Goal: Task Accomplishment & Management: Use online tool/utility

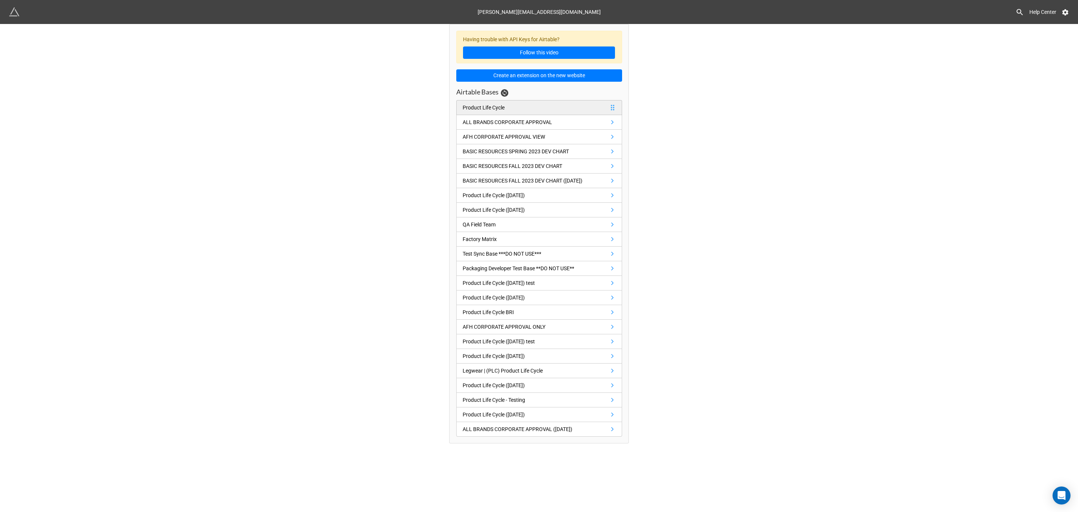
click at [522, 110] on link "Product Life Cycle" at bounding box center [539, 107] width 166 height 15
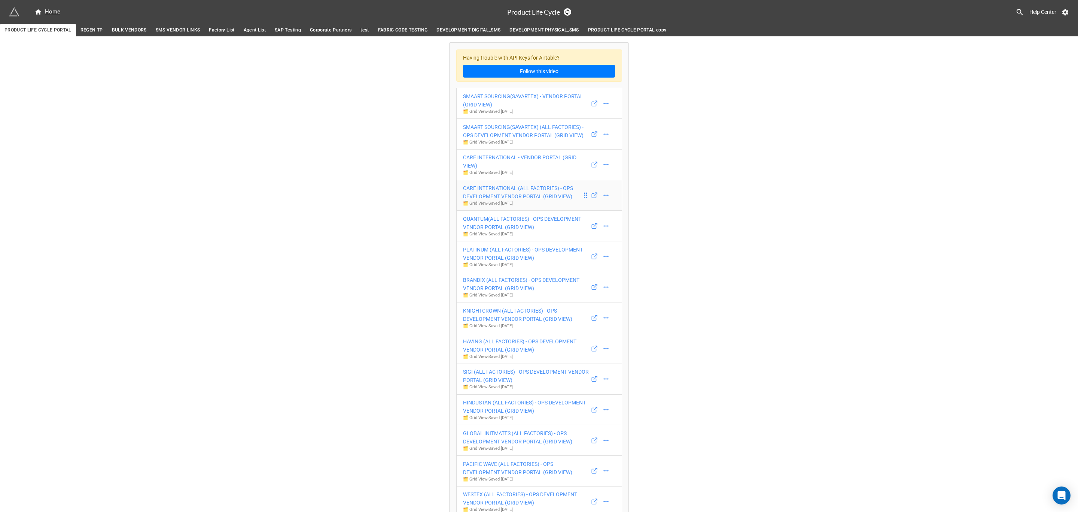
click at [514, 199] on div "CARE INTERNATIONAL (ALL FACTORIES) - OPS DEVELOPMENT VENDOR PORTAL (GRID VIEW)" at bounding box center [522, 192] width 119 height 16
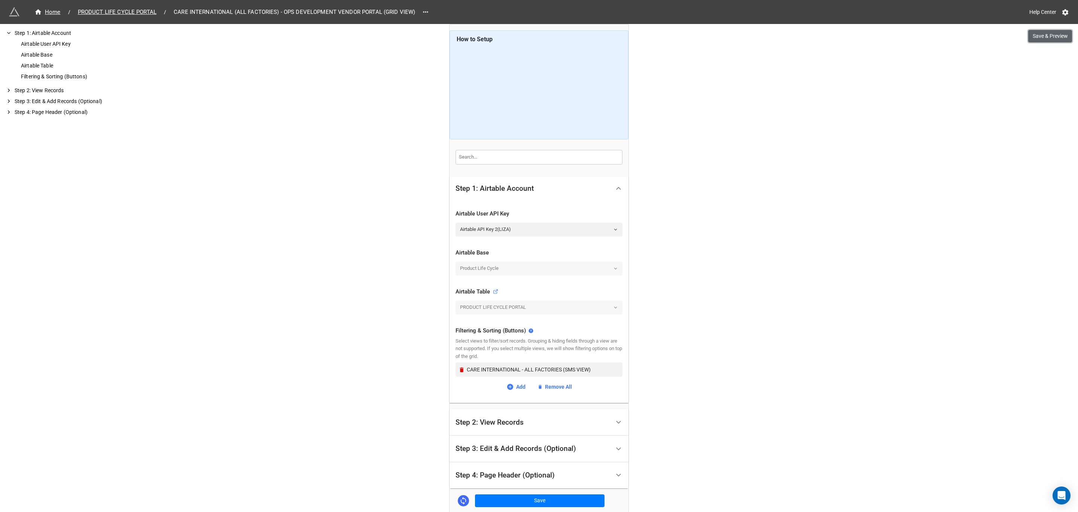
click at [1044, 40] on button "Save & Preview" at bounding box center [1051, 36] width 44 height 13
click at [97, 11] on span "PRODUCT LIFE CYCLE PORTAL" at bounding box center [117, 12] width 88 height 9
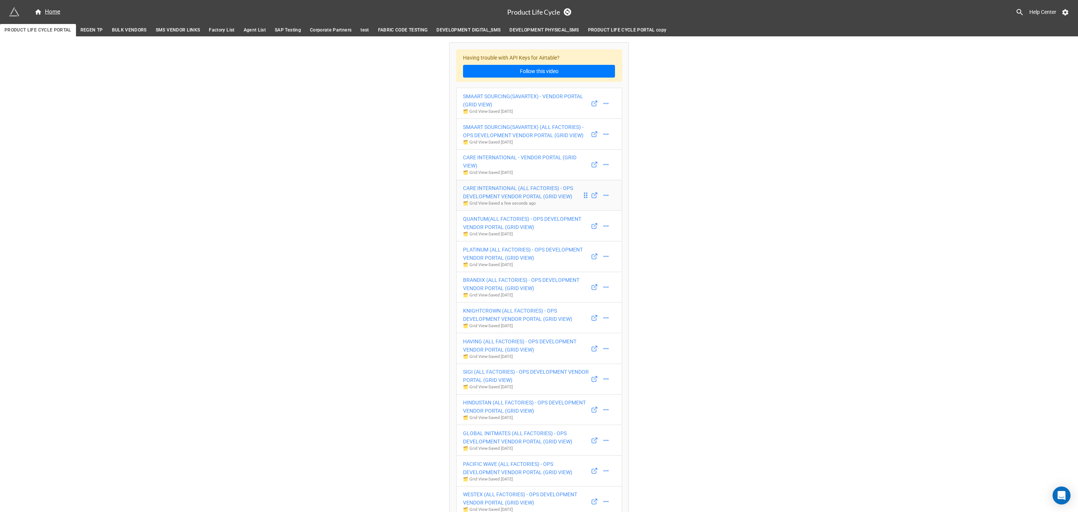
click at [546, 197] on div "CARE INTERNATIONAL (ALL FACTORIES) - OPS DEVELOPMENT VENDOR PORTAL (GRID VIEW)" at bounding box center [522, 192] width 119 height 16
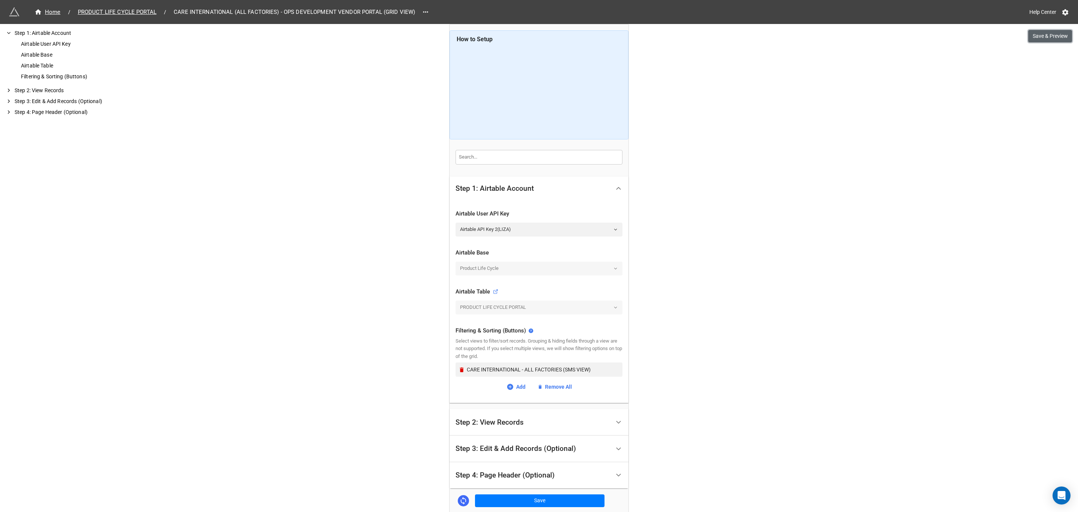
click at [1048, 37] on button "Save & Preview" at bounding box center [1051, 36] width 44 height 13
click at [121, 13] on span "PRODUCT LIFE CYCLE PORTAL" at bounding box center [117, 12] width 88 height 9
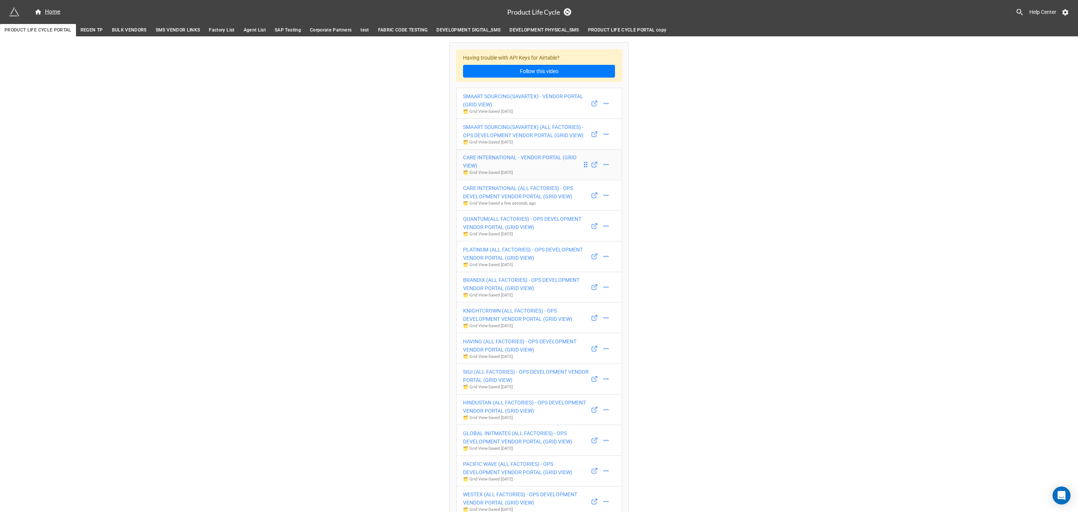
click at [528, 164] on div "CARE INTERNATIONAL - VENDOR PORTAL (GRID VIEW)" at bounding box center [522, 161] width 119 height 16
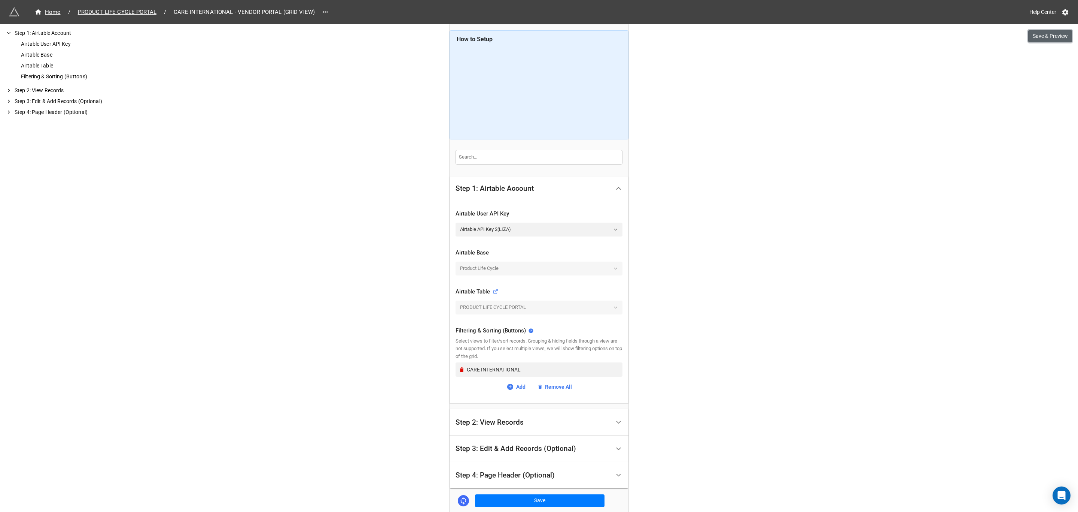
click at [1043, 38] on button "Save & Preview" at bounding box center [1051, 36] width 44 height 13
click at [117, 11] on span "PRODUCT LIFE CYCLE PORTAL" at bounding box center [117, 12] width 88 height 9
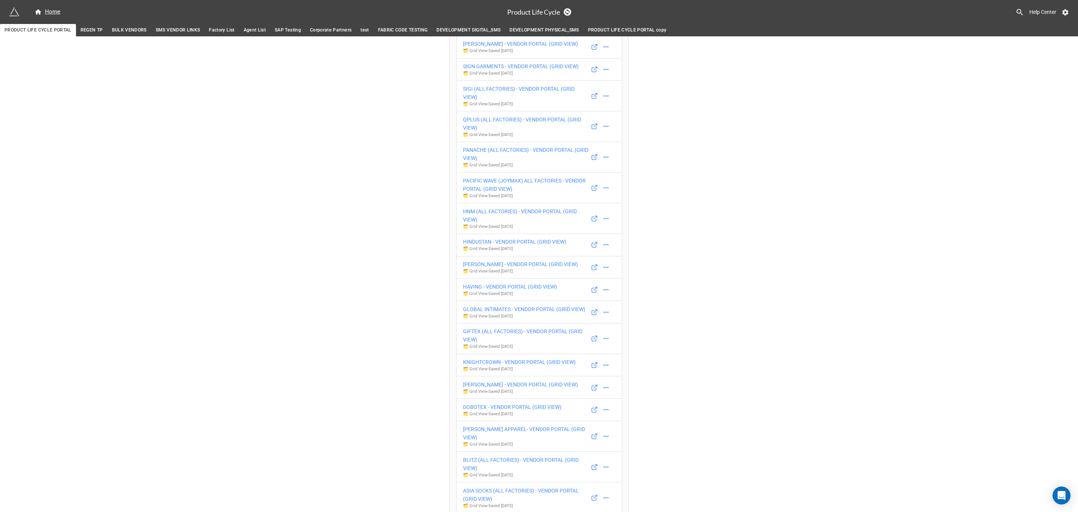
scroll to position [1629, 0]
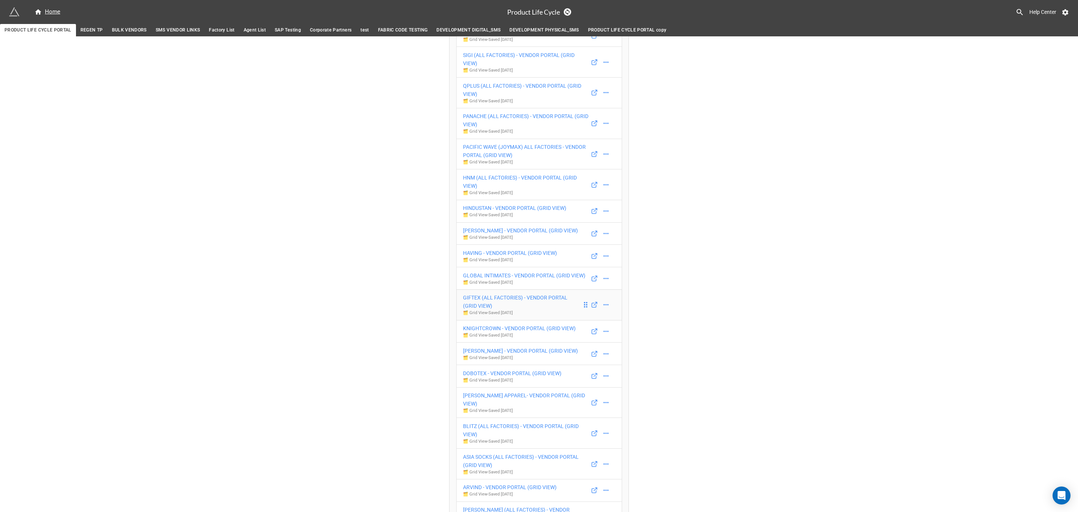
click at [528, 316] on p "🗂️ Grid View - Saved 3 months ago" at bounding box center [522, 313] width 119 height 6
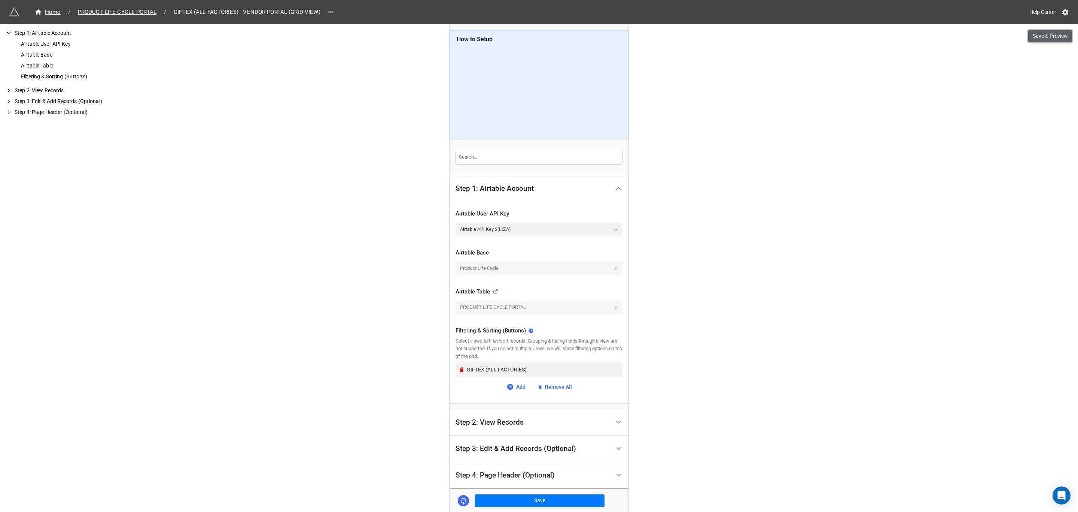
click at [1037, 40] on button "Save & Preview" at bounding box center [1051, 36] width 44 height 13
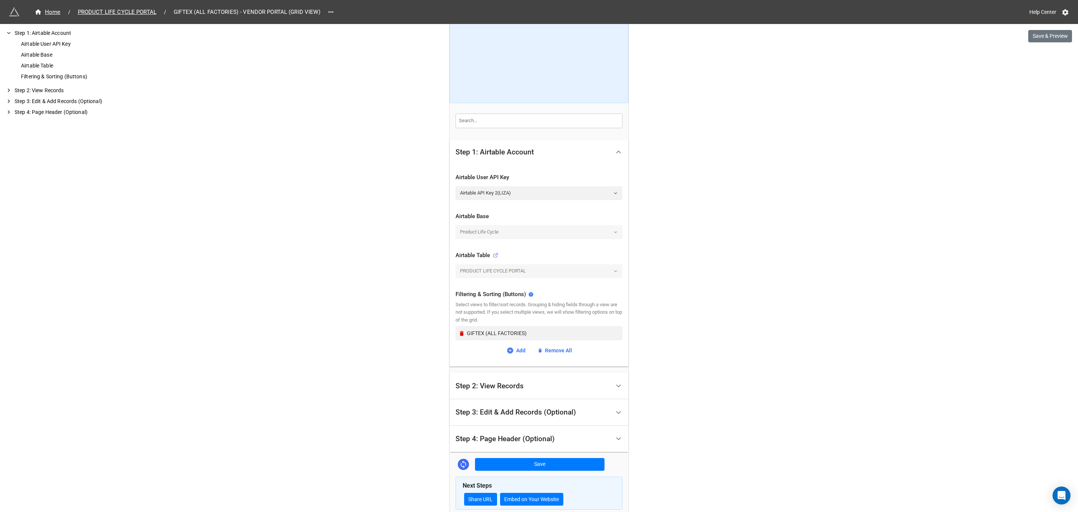
scroll to position [79, 0]
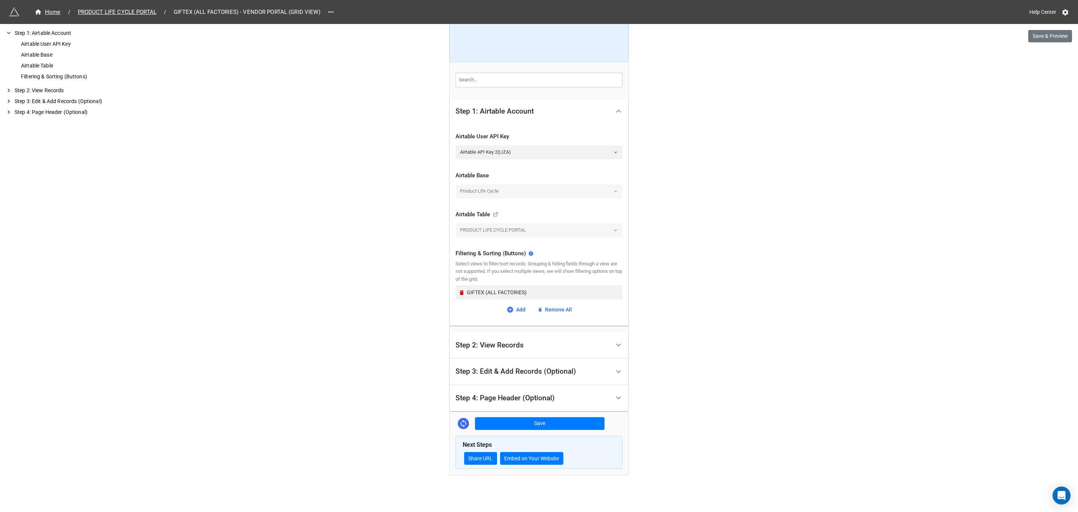
click at [615, 397] on icon at bounding box center [619, 398] width 8 height 8
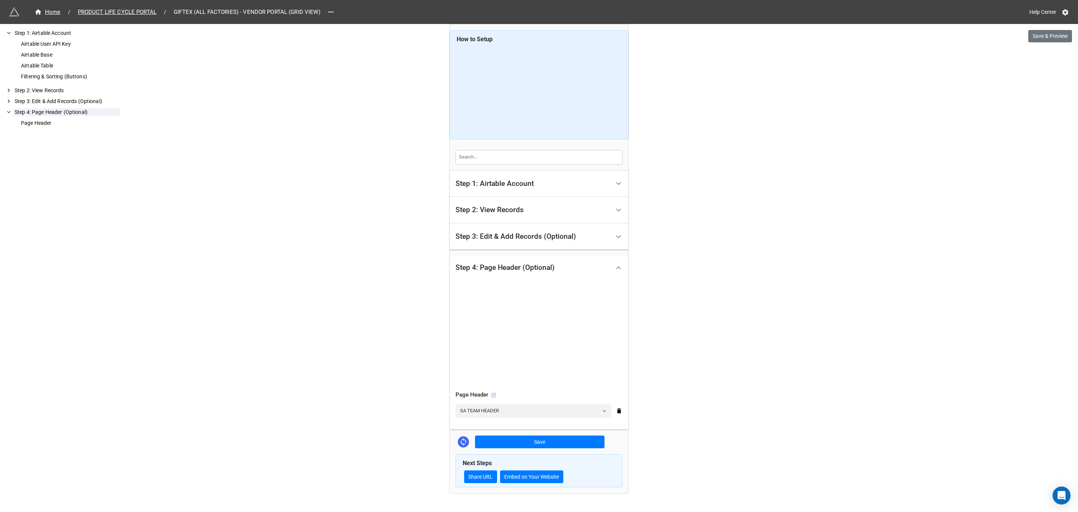
click at [492, 397] on icon at bounding box center [493, 394] width 5 height 5
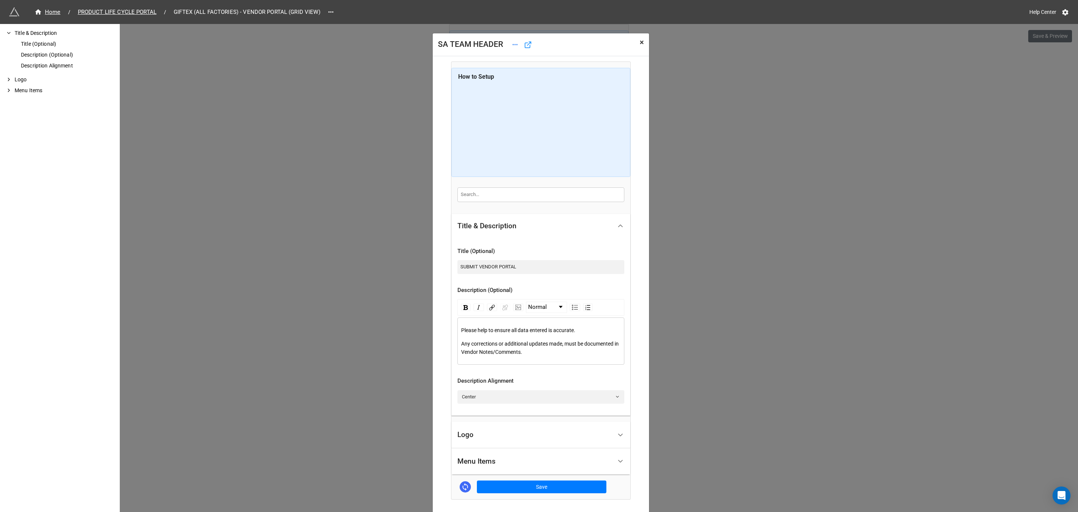
click at [640, 46] on span "×" at bounding box center [642, 42] width 4 height 9
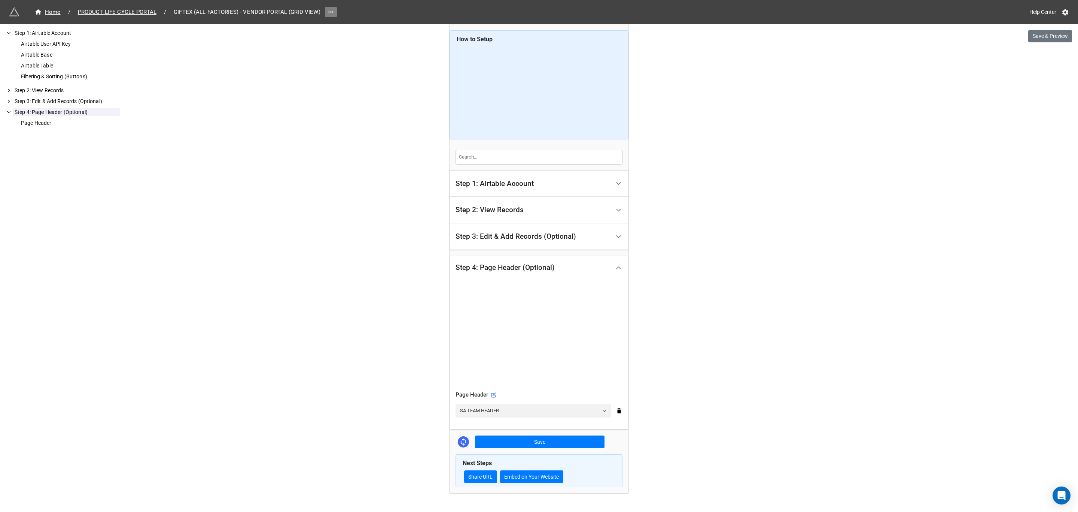
click at [334, 12] on icon at bounding box center [330, 11] width 7 height 7
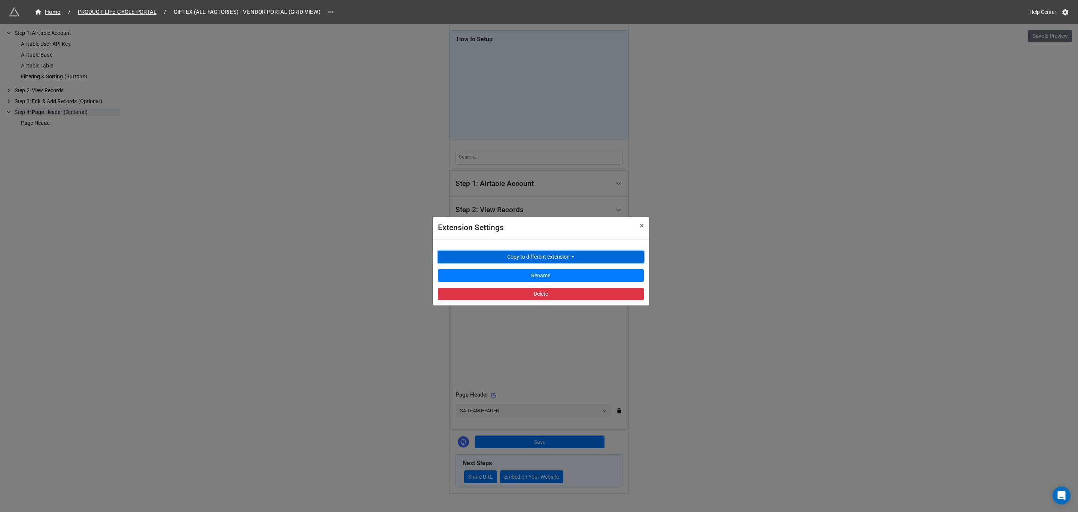
click at [565, 253] on button "Copy to different extension" at bounding box center [541, 257] width 206 height 13
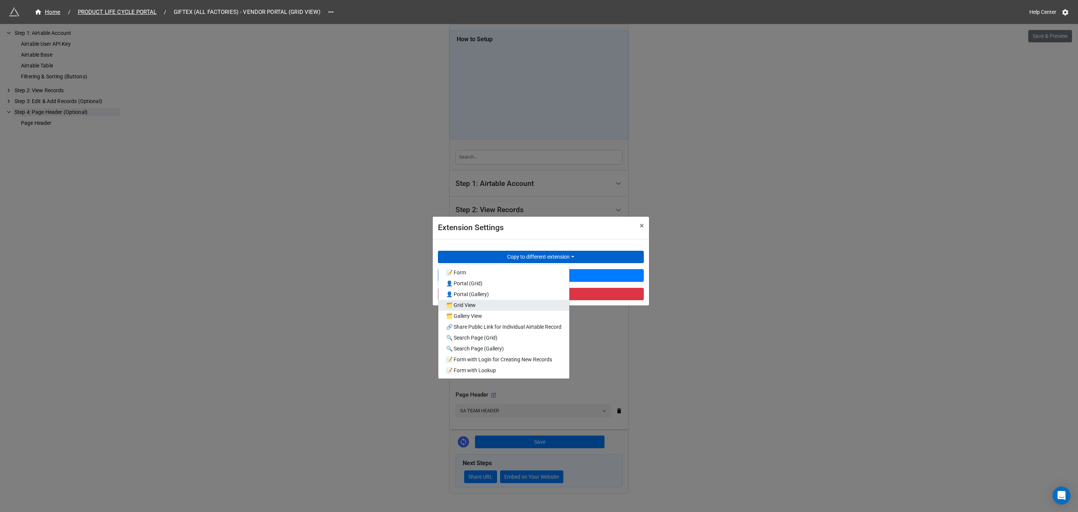
drag, startPoint x: 520, startPoint y: 304, endPoint x: 405, endPoint y: 26, distance: 301.7
click at [520, 304] on link "🗂️ Grid View" at bounding box center [503, 305] width 131 height 11
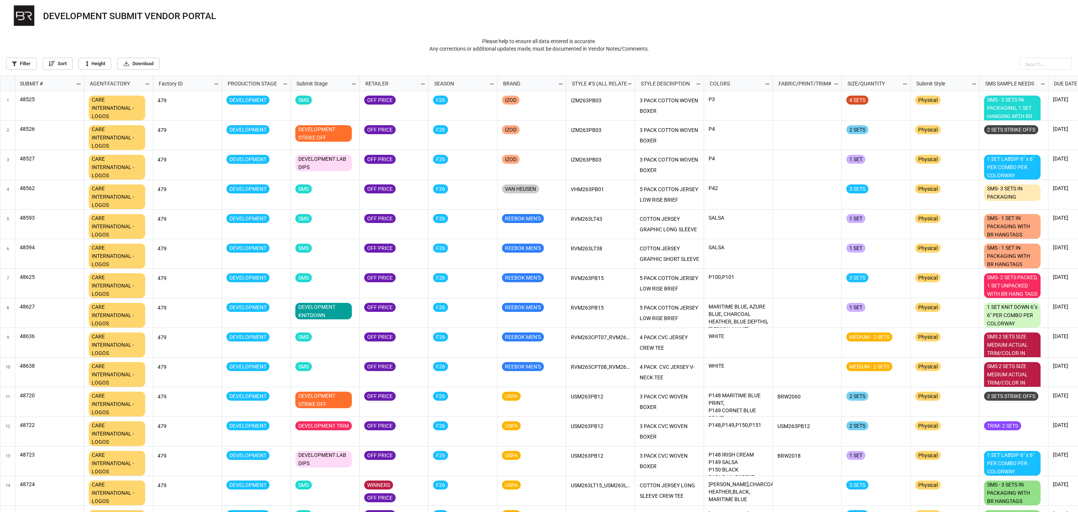
scroll to position [432, 1074]
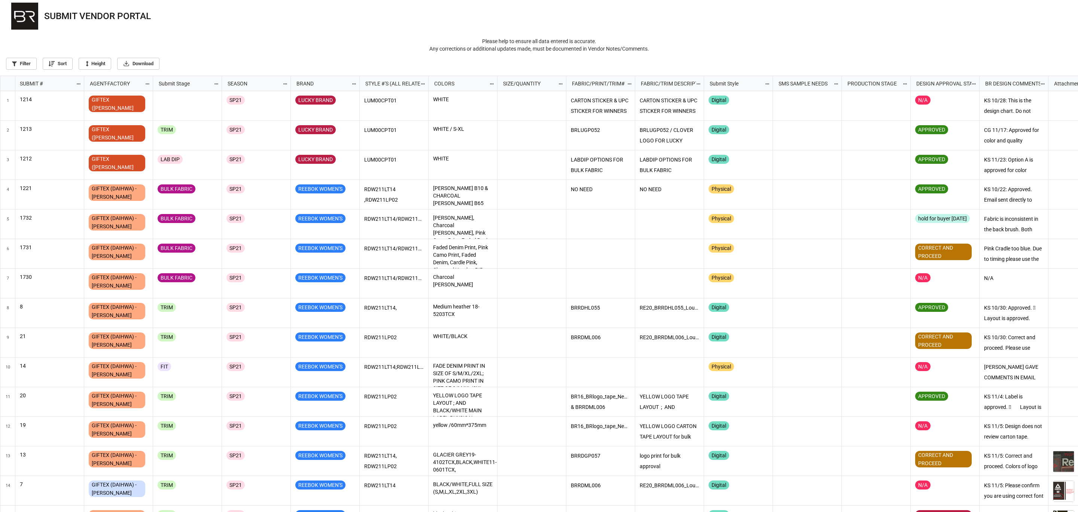
scroll to position [432, 1074]
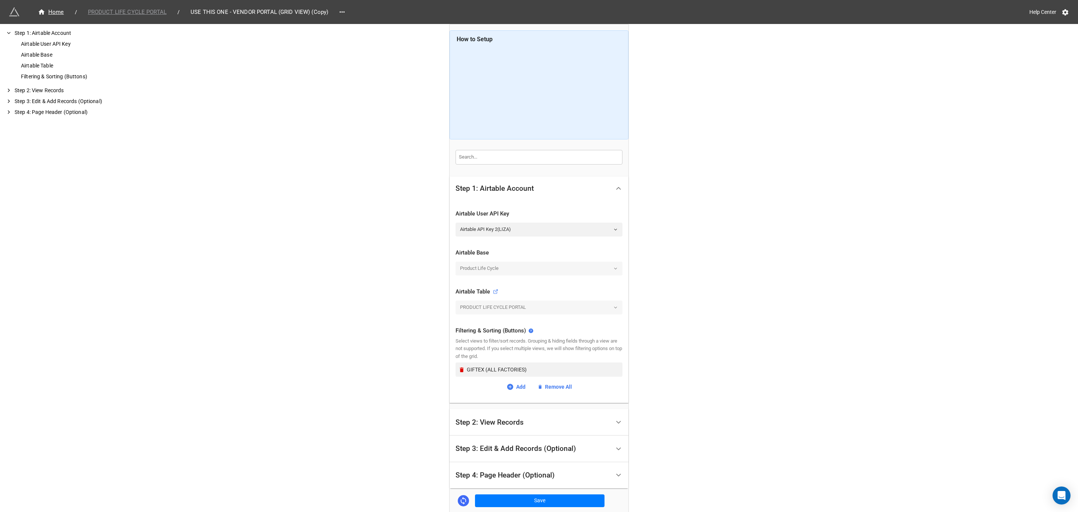
click at [114, 13] on span "PRODUCT LIFE CYCLE PORTAL" at bounding box center [128, 12] width 88 height 9
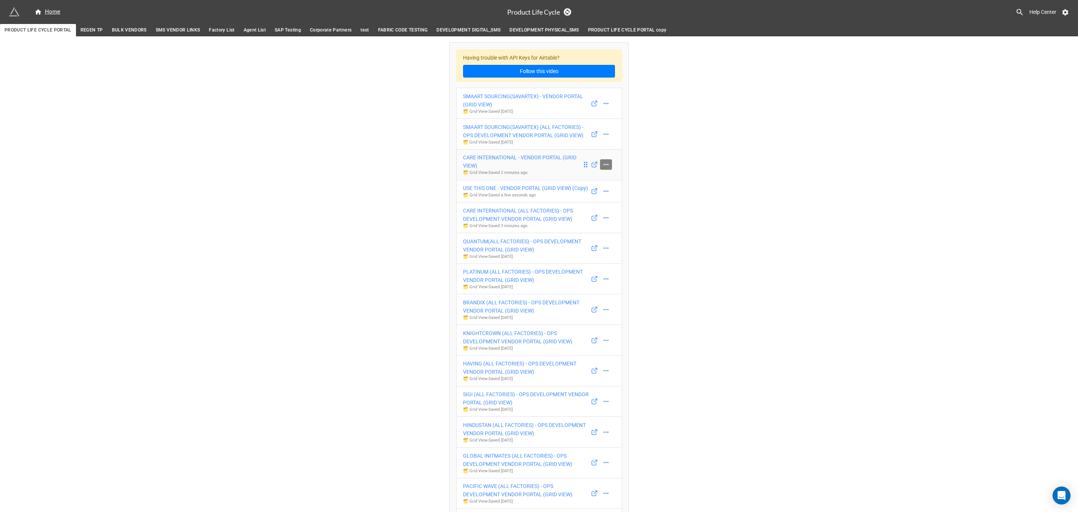
click at [607, 168] on icon at bounding box center [606, 164] width 7 height 7
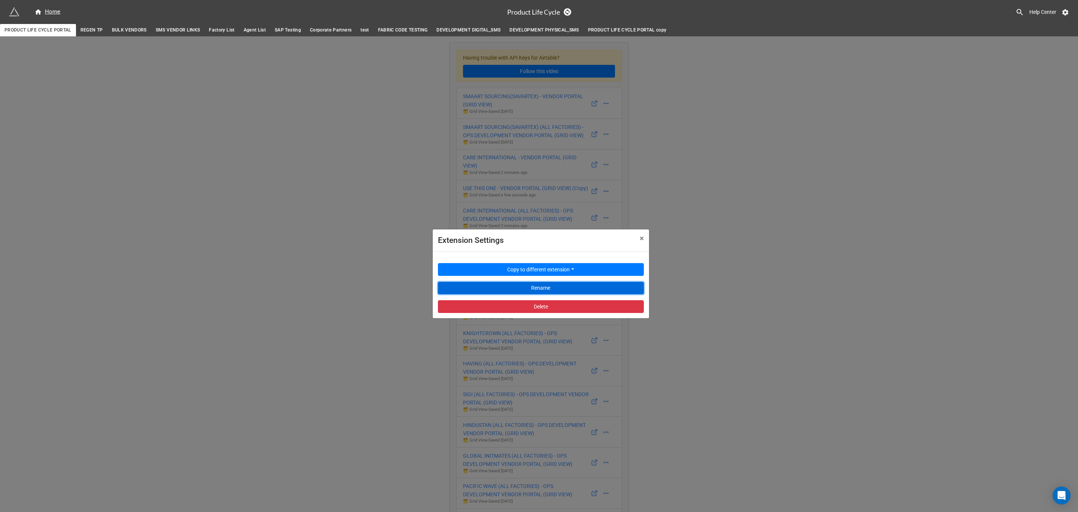
click at [555, 288] on button "Rename" at bounding box center [541, 288] width 206 height 13
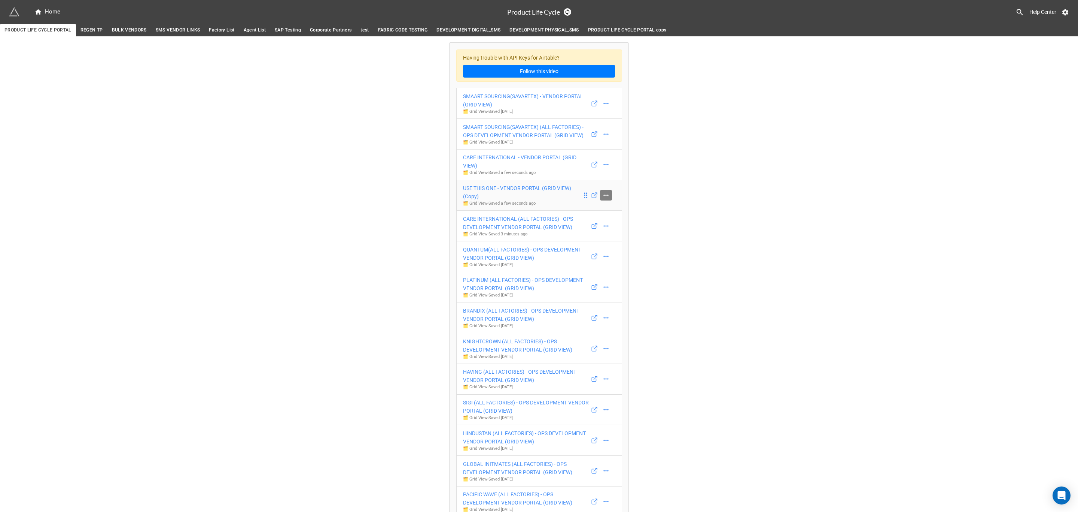
click at [604, 195] on icon at bounding box center [606, 194] width 5 height 1
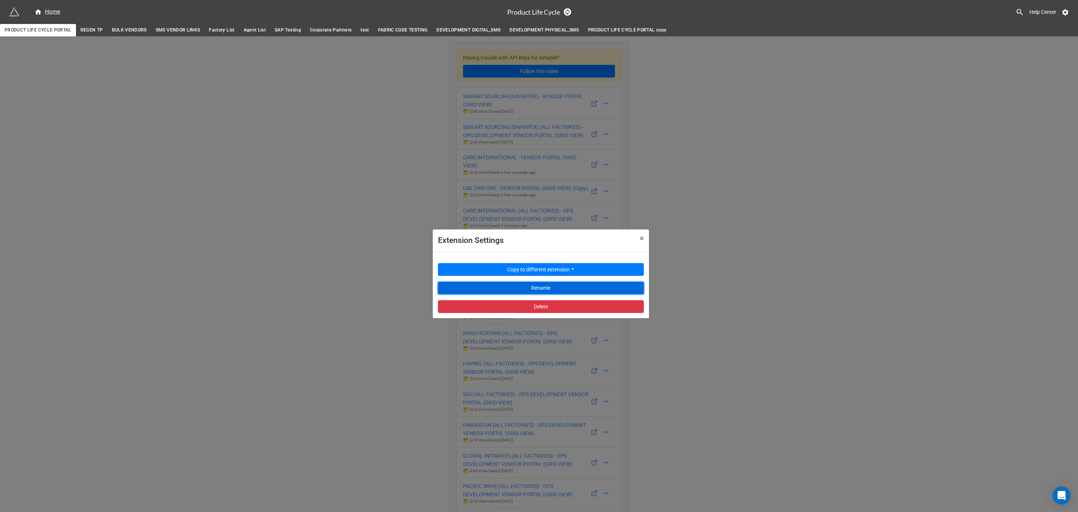
click at [576, 286] on button "Rename" at bounding box center [541, 288] width 206 height 13
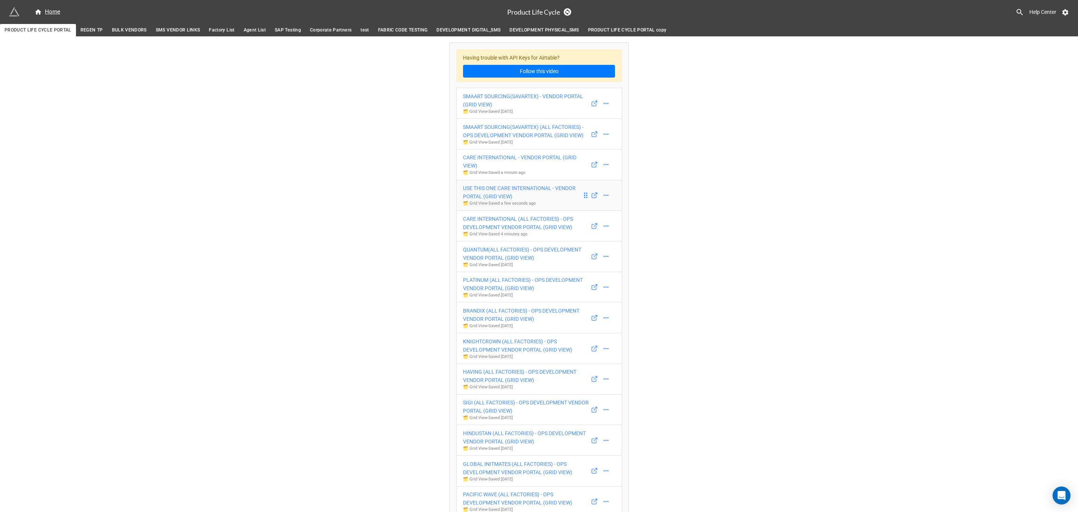
click at [520, 192] on div "USE THIS ONE CARE INTERNATIONAL - VENDOR PORTAL (GRID VIEW)" at bounding box center [522, 192] width 119 height 16
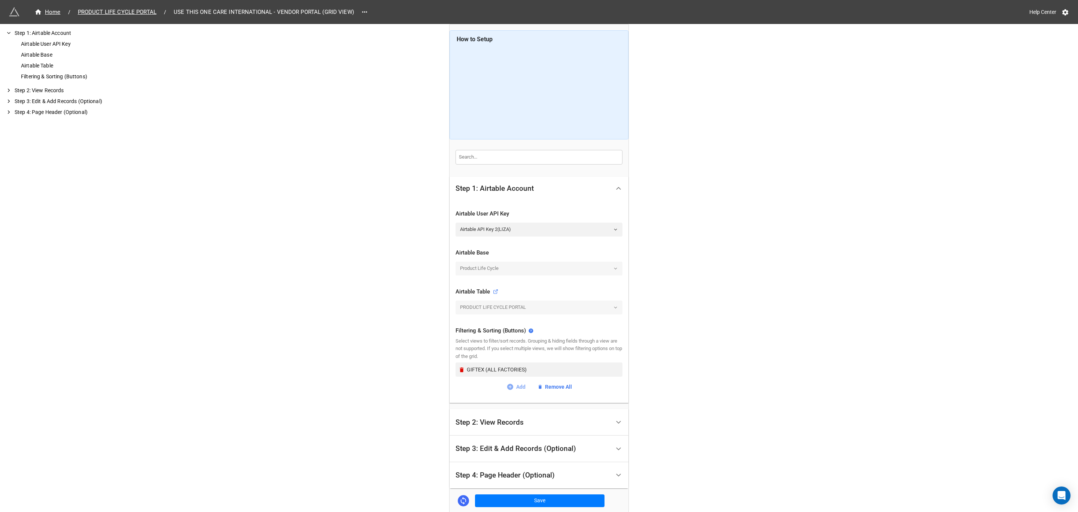
click at [514, 385] on link "Add" at bounding box center [516, 386] width 19 height 8
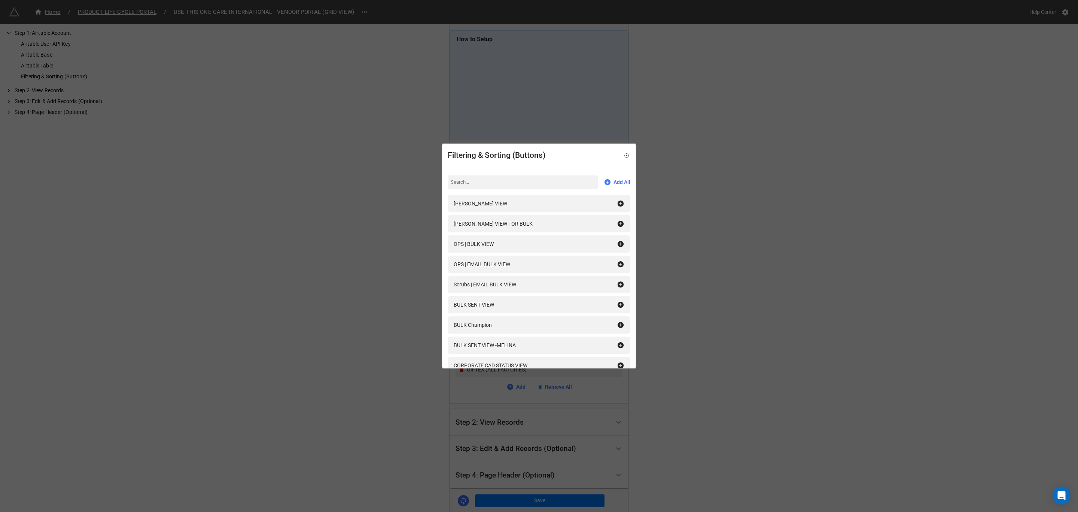
click at [502, 182] on input at bounding box center [523, 181] width 150 height 13
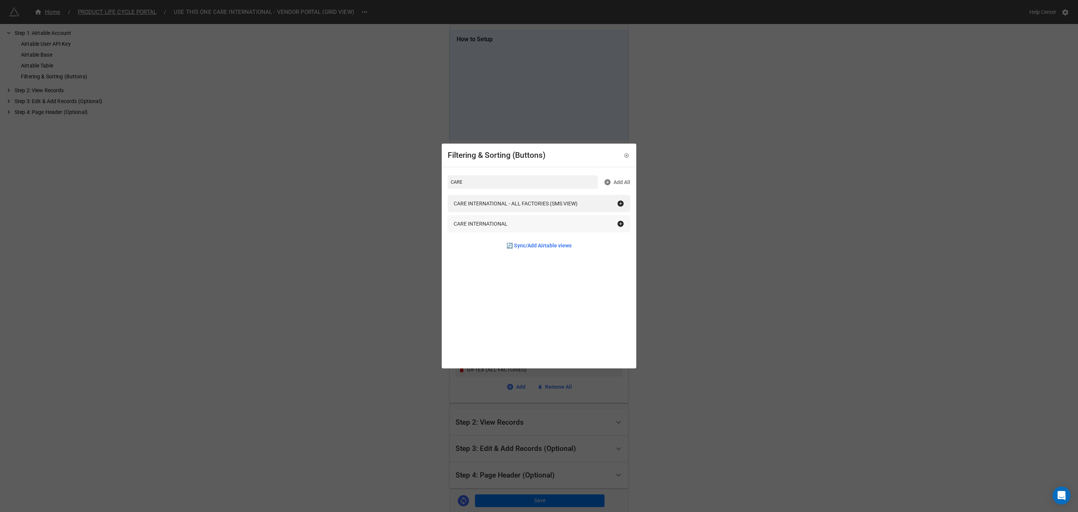
type input "CARE"
click at [618, 222] on icon at bounding box center [621, 224] width 6 height 6
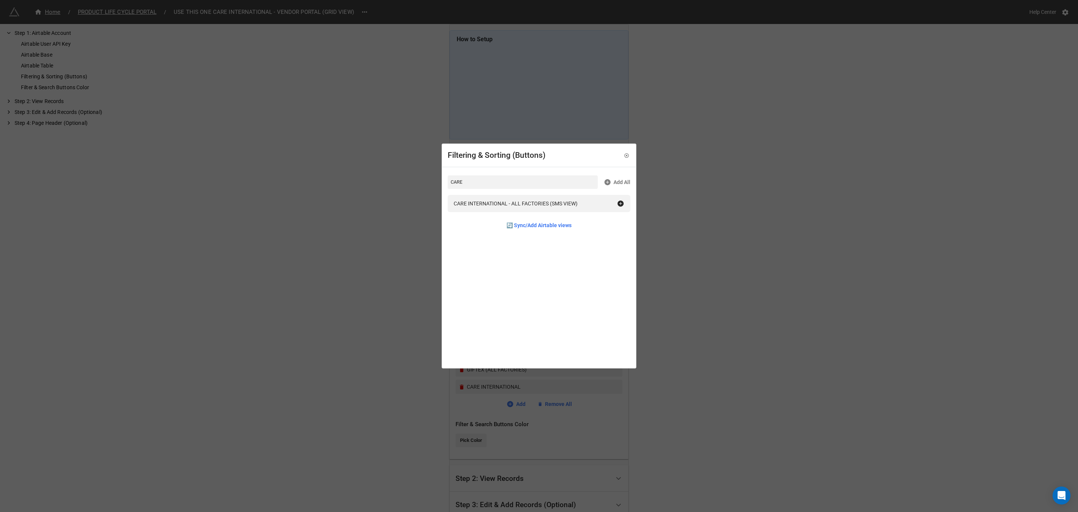
click at [597, 407] on div "Filtering & Sorting (Buttons) CARE Add All CARE INTERNATIONAL - ALL FACTORIES (…" at bounding box center [539, 256] width 1078 height 512
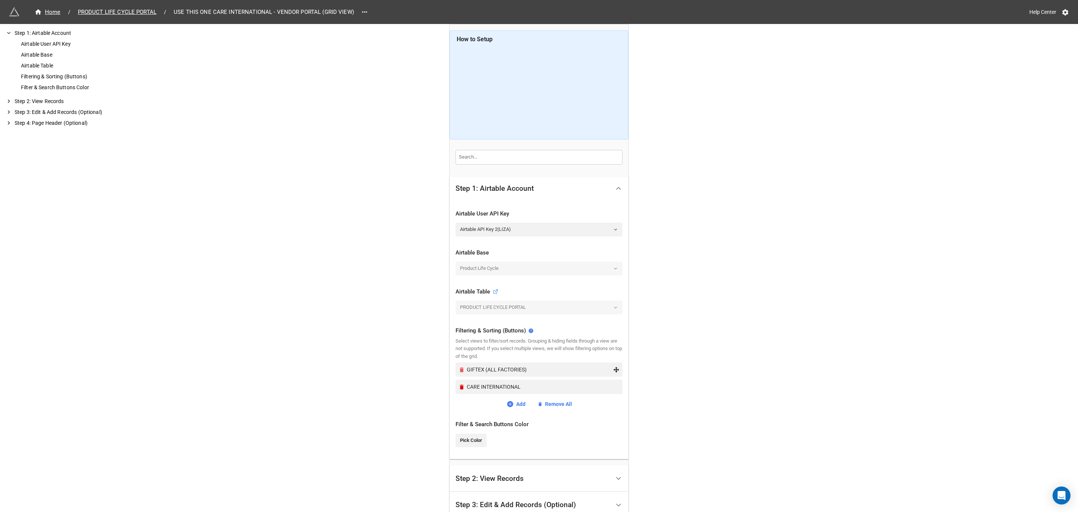
click at [461, 368] on icon "Remove" at bounding box center [462, 369] width 6 height 6
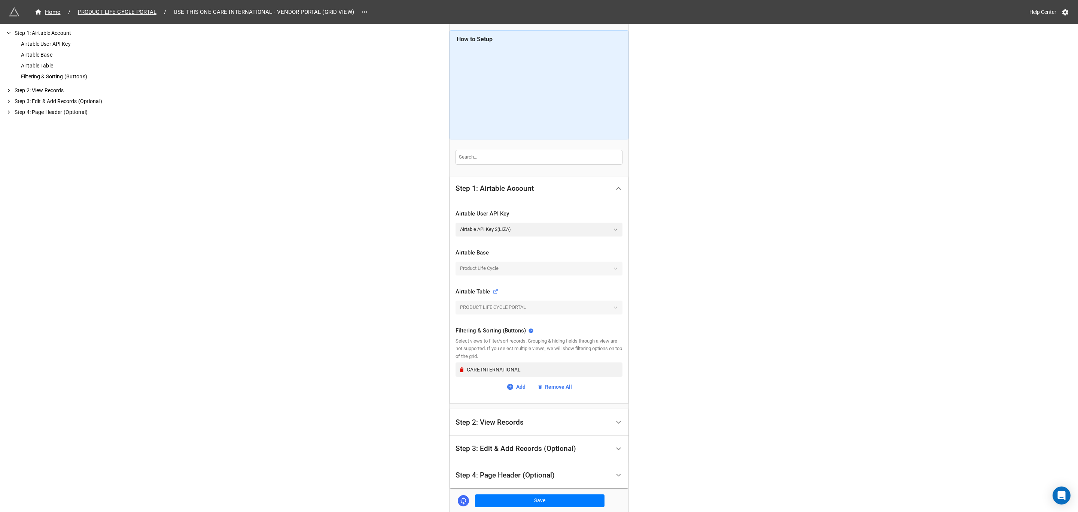
click at [717, 312] on div "Home / PRODUCT LIFE CYCLE PORTAL / USE THIS ONE CARE INTERNATIONAL - VENDOR POR…" at bounding box center [539, 275] width 1078 height 550
click at [535, 499] on button "Save" at bounding box center [540, 500] width 130 height 13
click at [1039, 40] on button "Save & Preview" at bounding box center [1051, 36] width 44 height 13
click at [128, 12] on span "PRODUCT LIFE CYCLE PORTAL" at bounding box center [117, 12] width 88 height 9
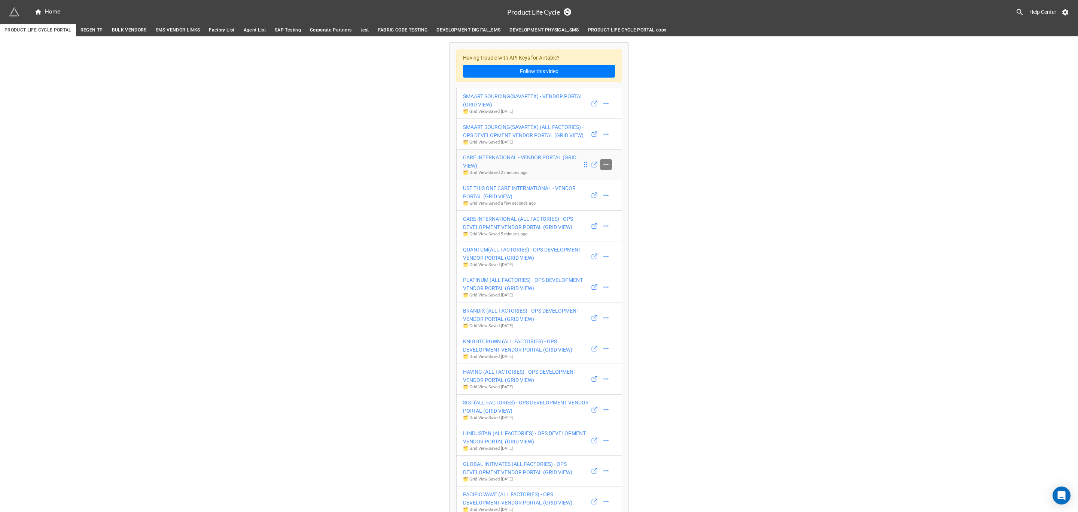
click at [607, 167] on icon at bounding box center [606, 164] width 7 height 7
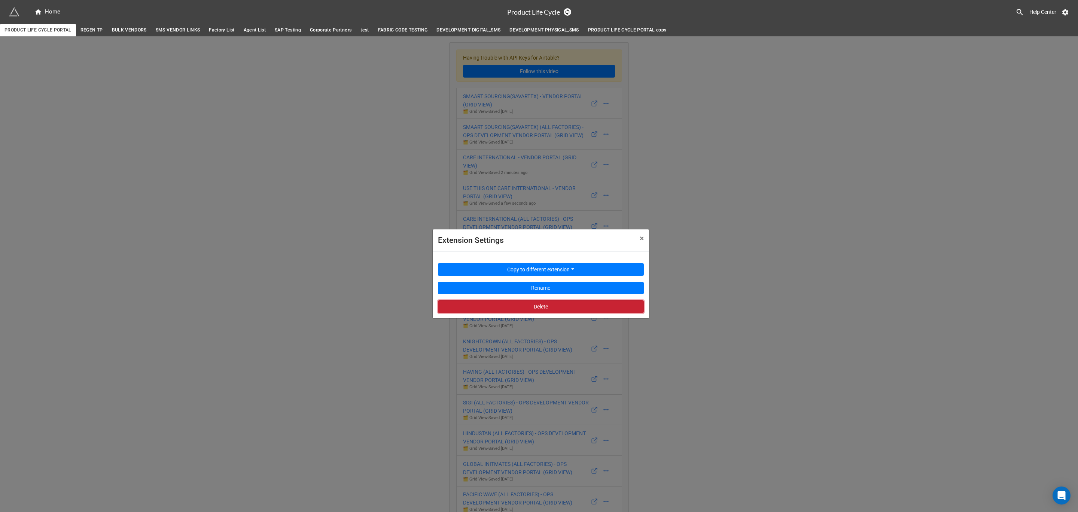
click at [541, 305] on button "Delete" at bounding box center [541, 306] width 206 height 13
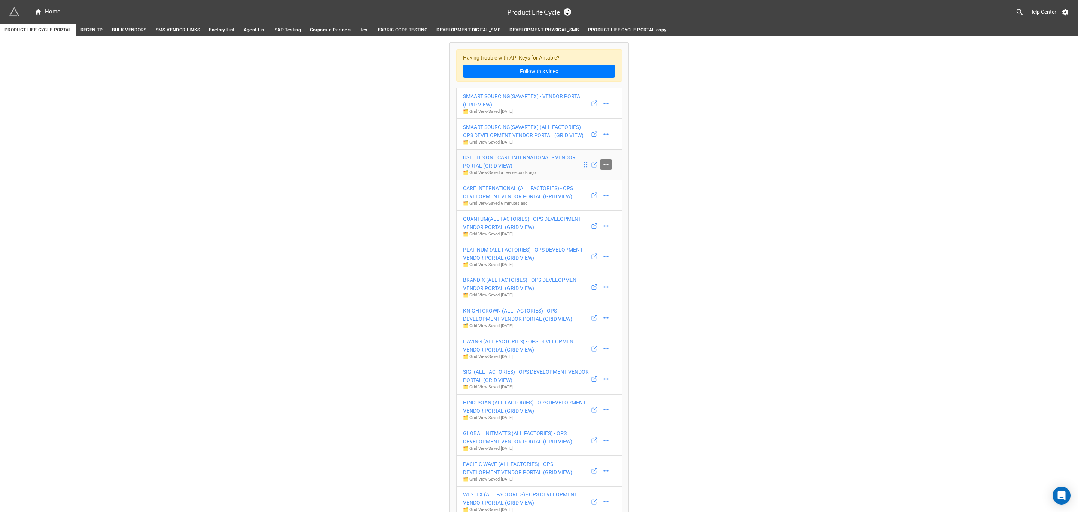
click at [605, 168] on icon at bounding box center [606, 164] width 7 height 7
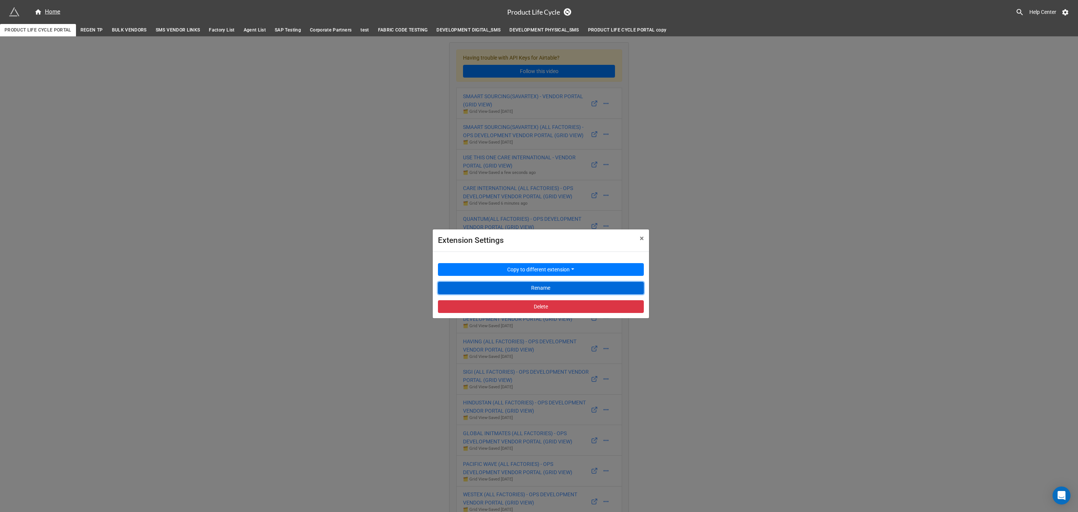
drag, startPoint x: 536, startPoint y: 289, endPoint x: 592, endPoint y: 75, distance: 220.7
click at [537, 289] on button "Rename" at bounding box center [541, 288] width 206 height 13
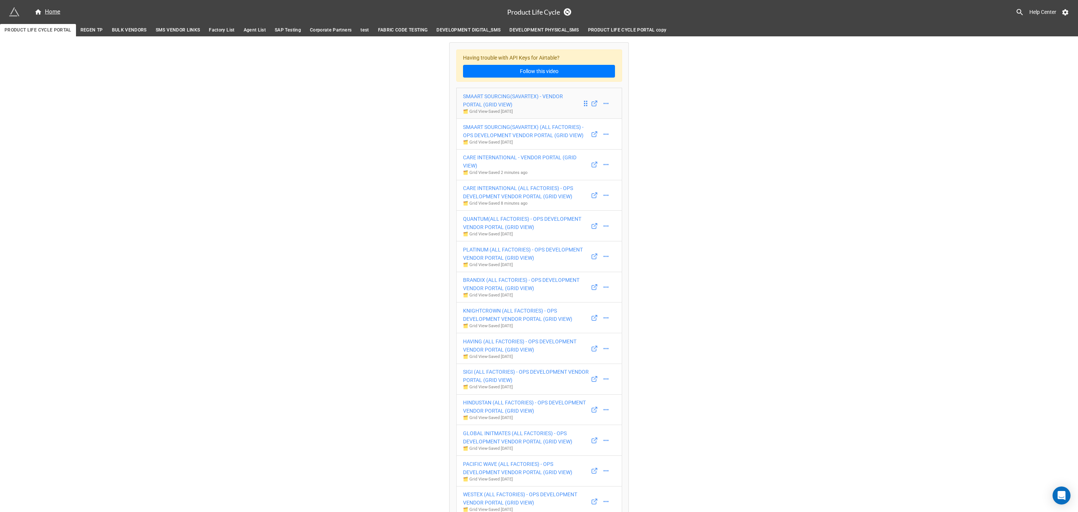
click at [510, 108] on div "SMAART SOURCING(SAVARTEX) - VENDOR PORTAL (GRID VIEW)" at bounding box center [522, 100] width 119 height 16
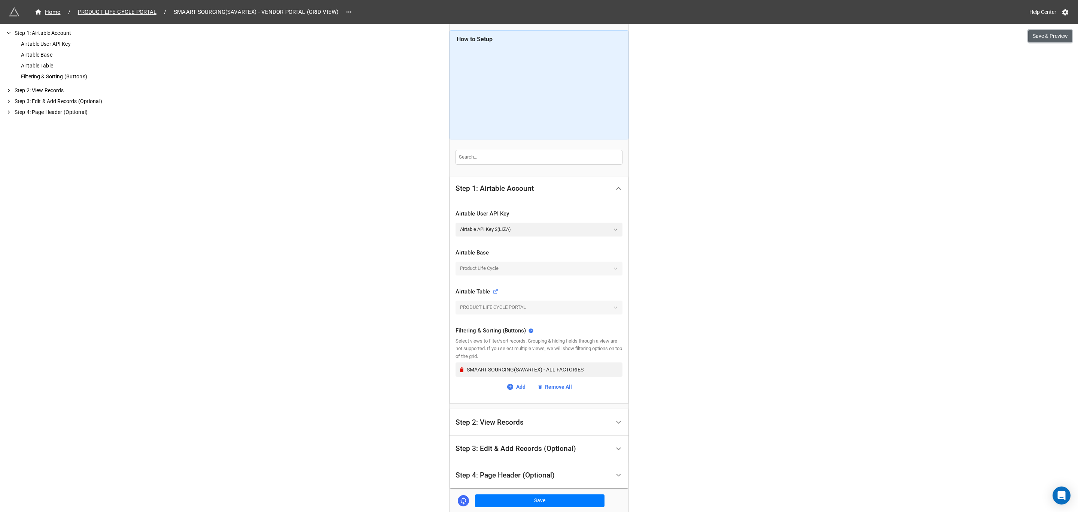
click at [1062, 37] on button "Save & Preview" at bounding box center [1051, 36] width 44 height 13
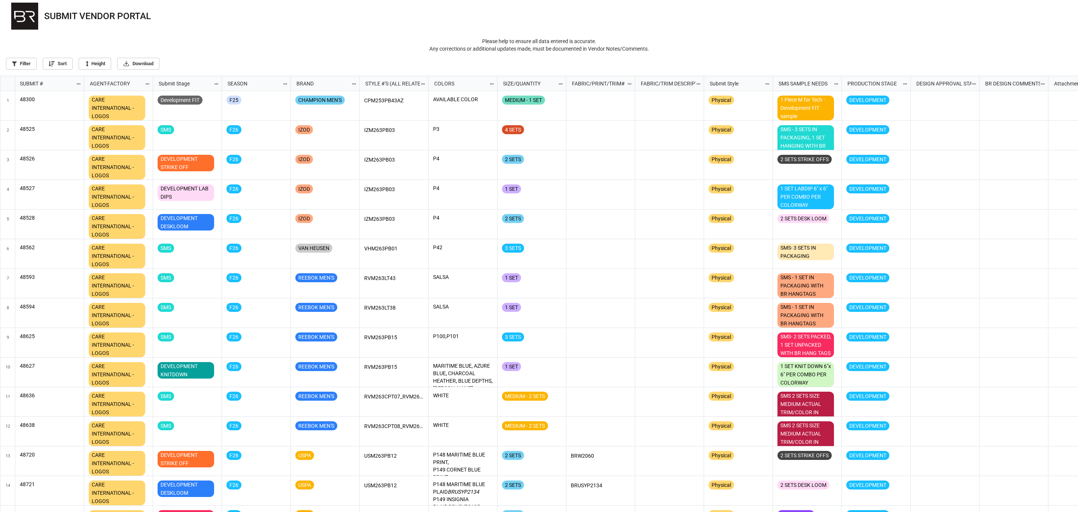
scroll to position [432, 1074]
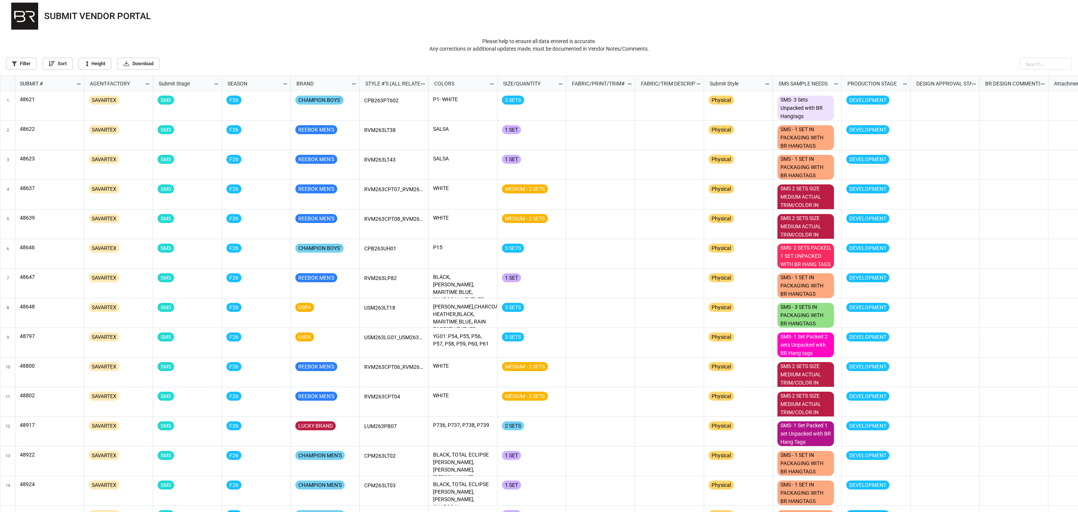
scroll to position [432, 1074]
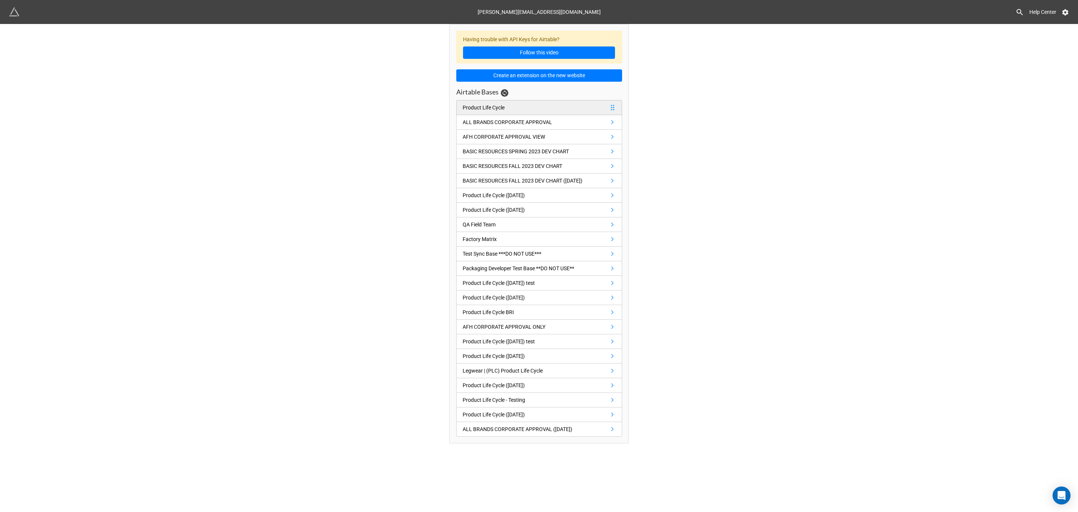
click at [486, 113] on link "Product Life Cycle" at bounding box center [539, 107] width 166 height 15
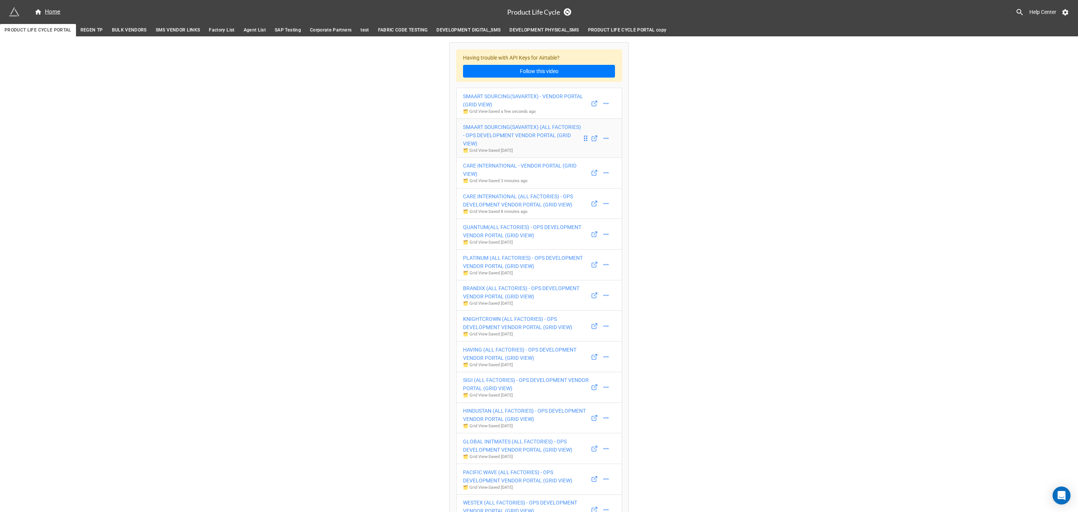
click at [519, 148] on p "🗂️ Grid View - Saved 3 days ago" at bounding box center [522, 151] width 119 height 6
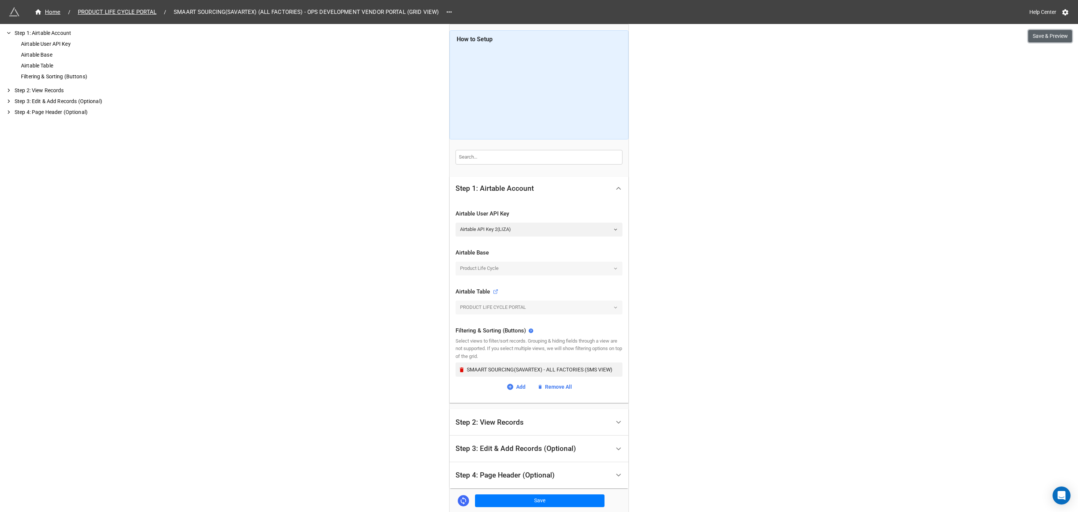
click at [1048, 38] on button "Save & Preview" at bounding box center [1051, 36] width 44 height 13
click at [117, 10] on span "PRODUCT LIFE CYCLE PORTAL" at bounding box center [117, 12] width 88 height 9
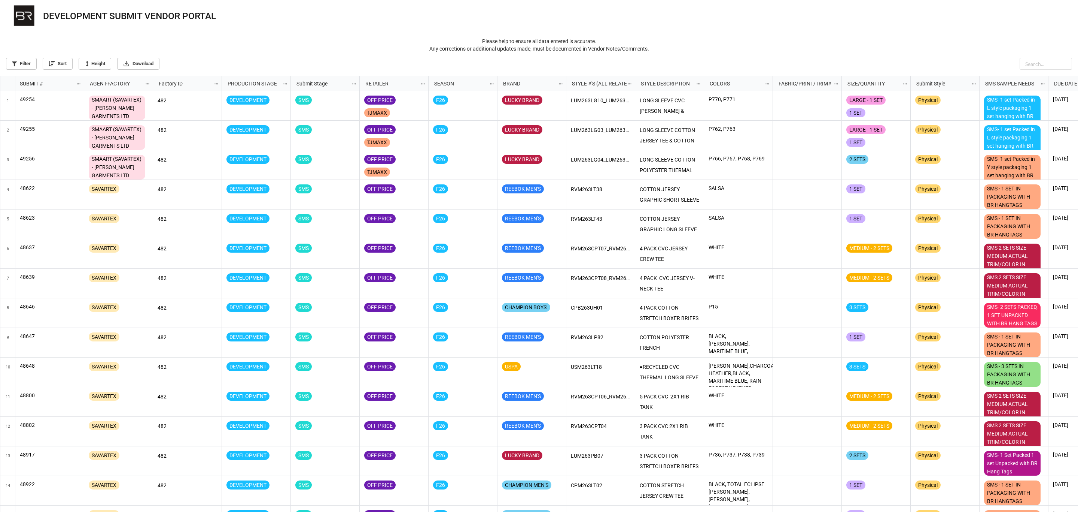
scroll to position [432, 1074]
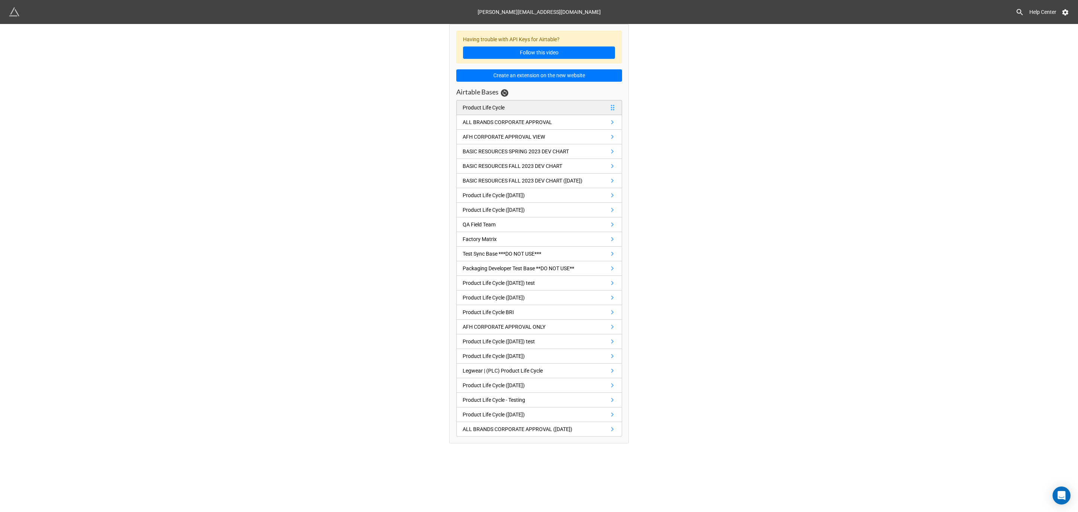
click at [530, 104] on link "Product Life Cycle" at bounding box center [539, 107] width 166 height 15
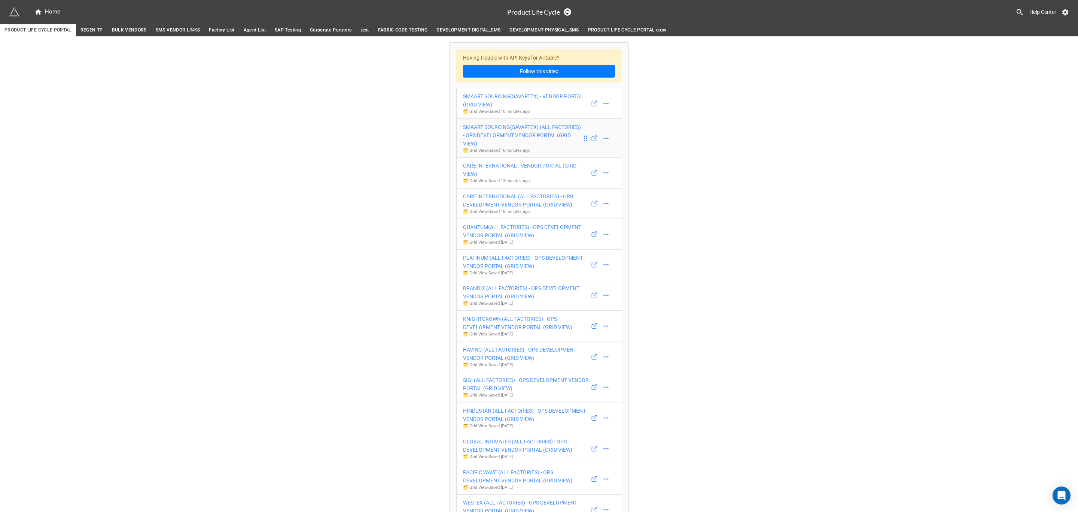
click at [562, 140] on div "SMAART SOURCING(SAVARTEX) (ALL FACTORIES) - OPS DEVELOPMENT VENDOR PORTAL (GRID…" at bounding box center [522, 135] width 119 height 25
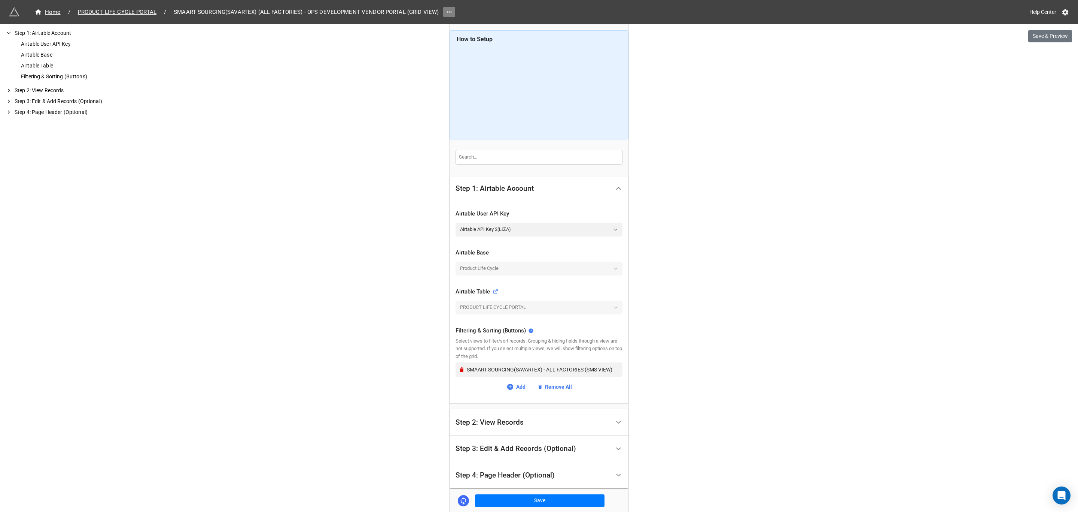
click at [449, 14] on icon at bounding box center [449, 11] width 7 height 7
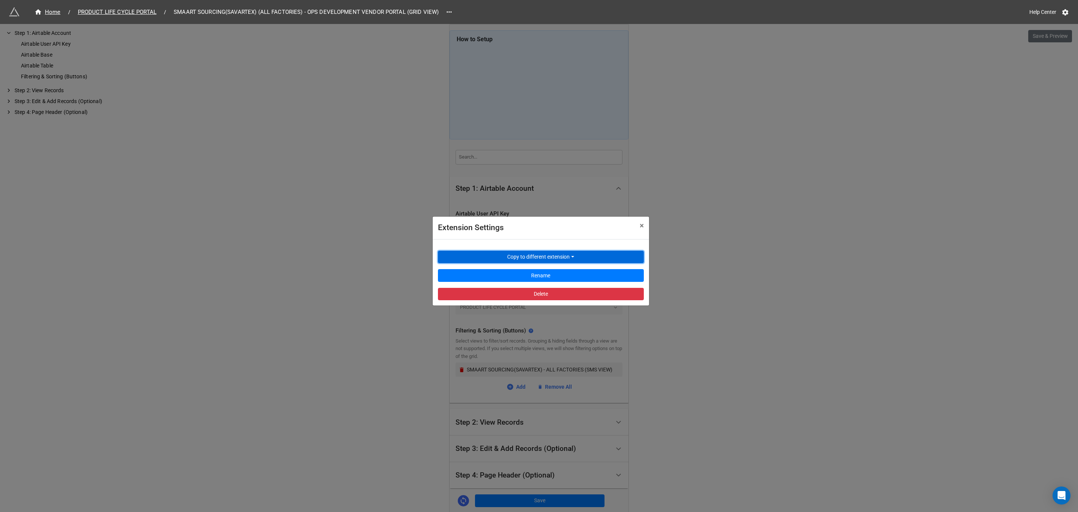
click at [558, 259] on button "Copy to different extension" at bounding box center [541, 257] width 206 height 13
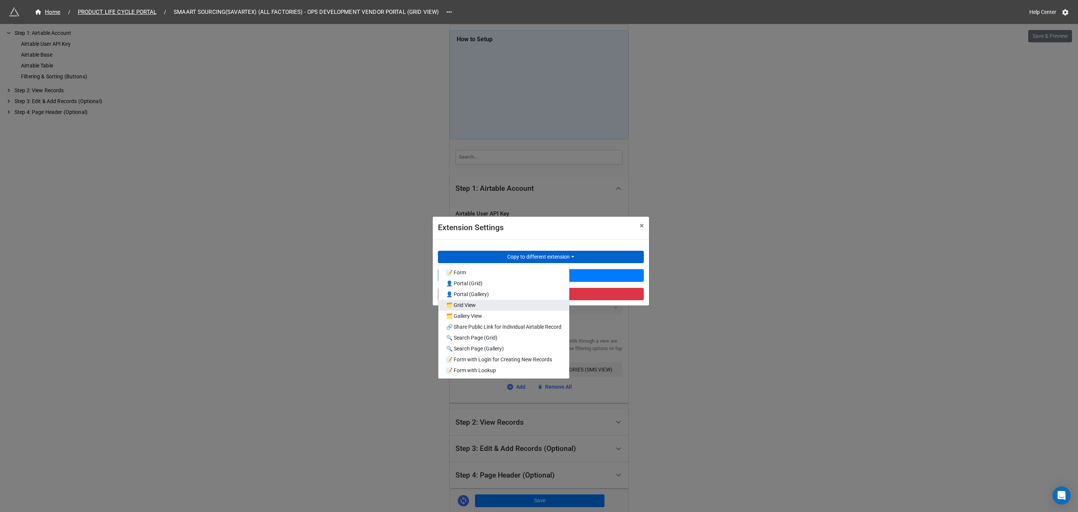
click at [514, 307] on link "🗂️ Grid View" at bounding box center [503, 305] width 131 height 11
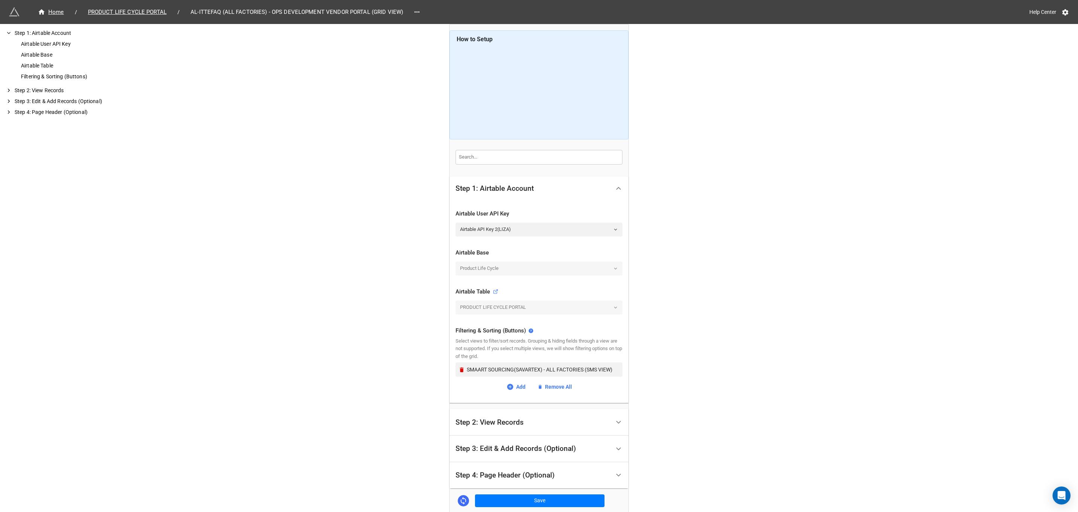
scroll to position [39, 0]
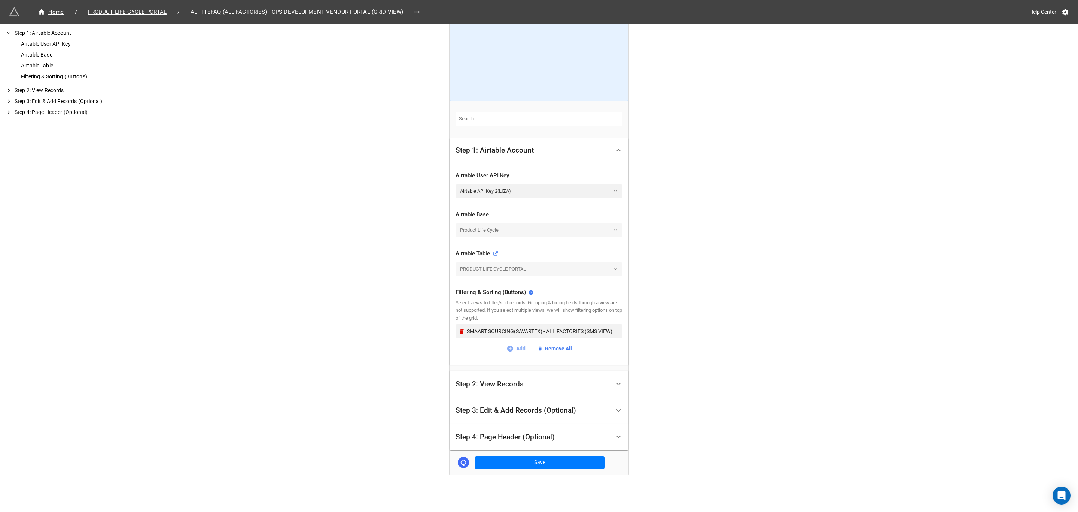
click at [519, 350] on link "Add" at bounding box center [516, 348] width 19 height 8
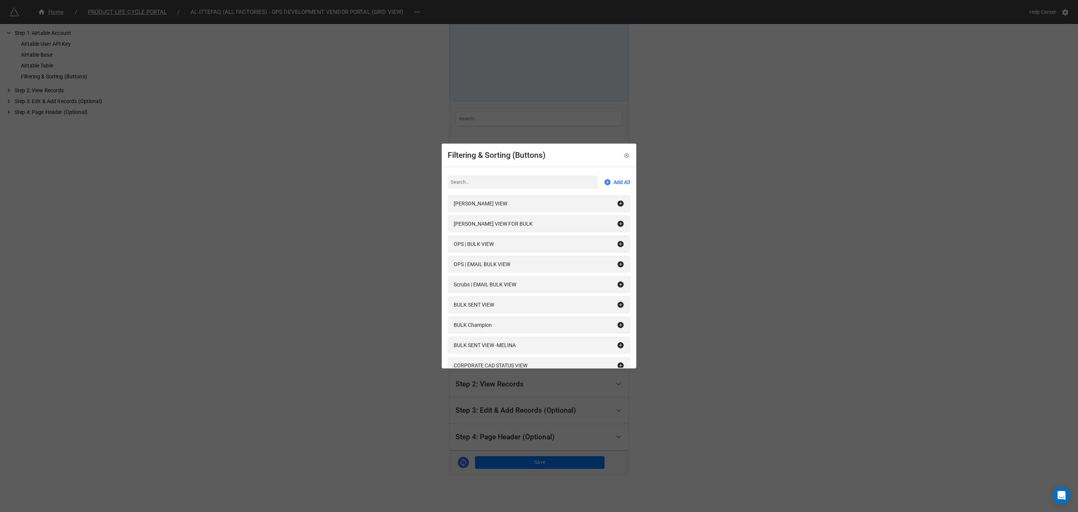
click at [491, 179] on input at bounding box center [523, 181] width 150 height 13
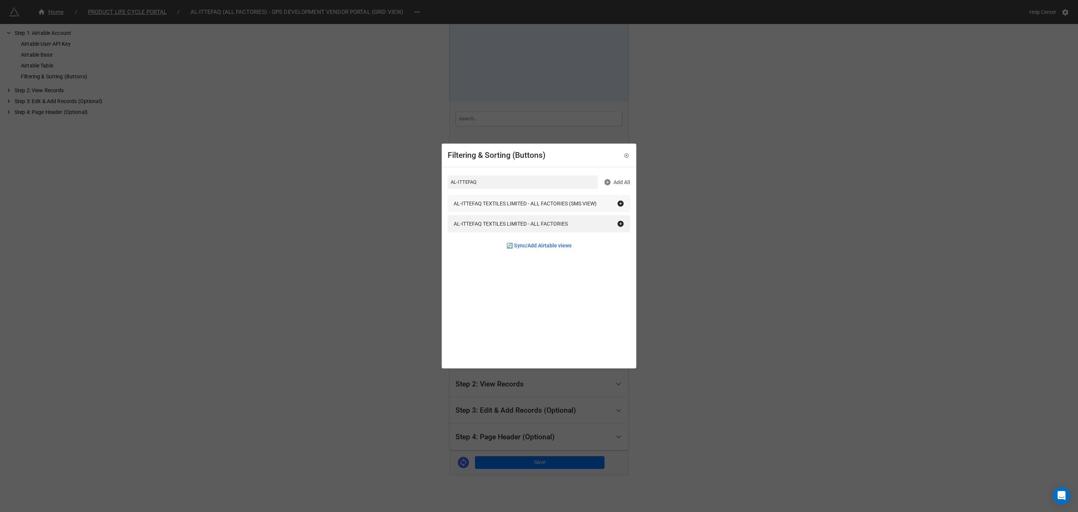
type input "AL-ITTEFAQ"
click at [618, 203] on icon at bounding box center [621, 203] width 6 height 6
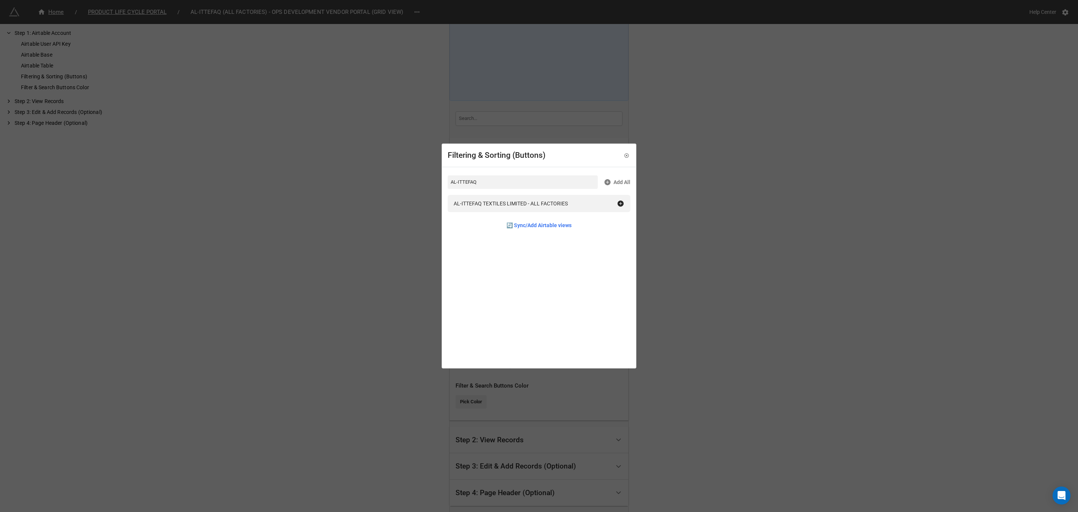
click at [776, 242] on div "Filtering & Sorting (Buttons) AL-ITTEFAQ Add All AL-ITTEFAQ TEXTILES LIMITED - …" at bounding box center [539, 256] width 1078 height 512
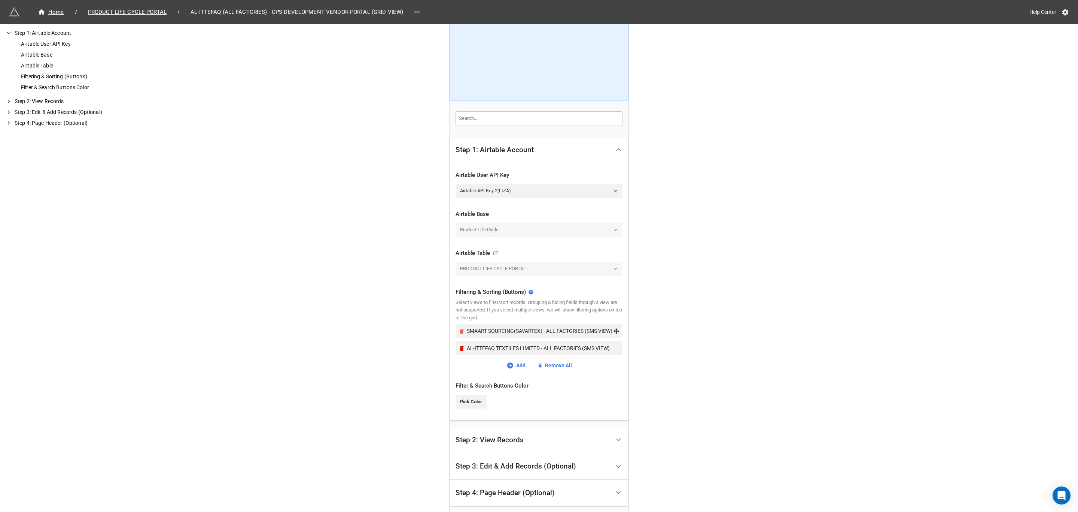
click at [460, 330] on icon "Remove" at bounding box center [462, 330] width 4 height 5
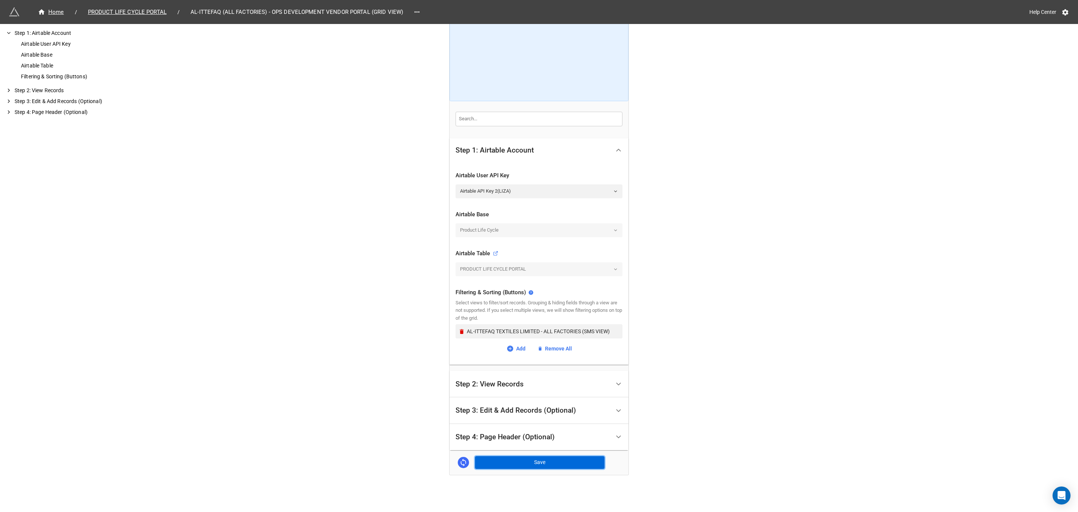
click at [528, 462] on button "Save" at bounding box center [540, 462] width 130 height 13
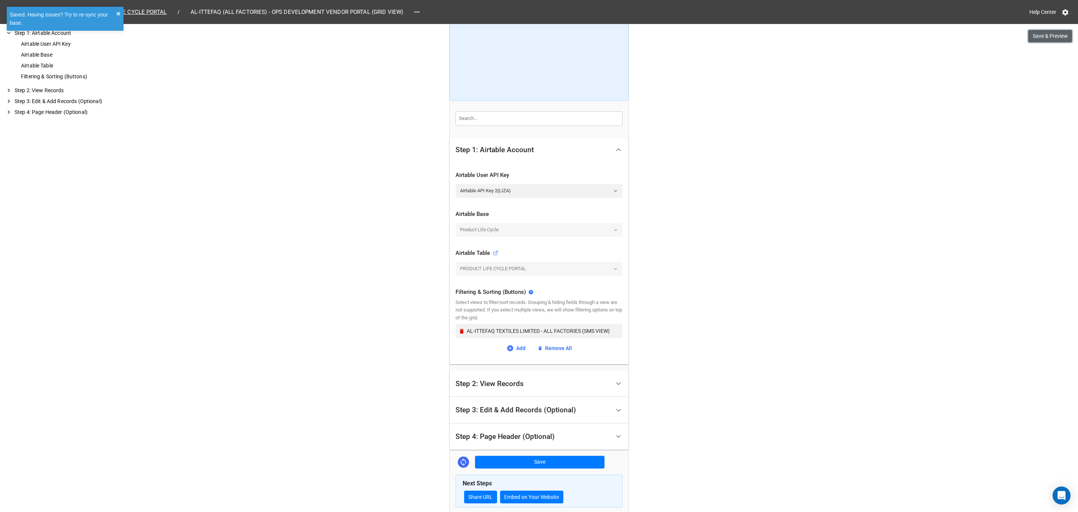
click at [1044, 37] on button "Save & Preview" at bounding box center [1051, 36] width 44 height 13
click at [1051, 40] on button "Save & Preview" at bounding box center [1051, 36] width 44 height 13
click at [416, 12] on icon at bounding box center [416, 11] width 7 height 7
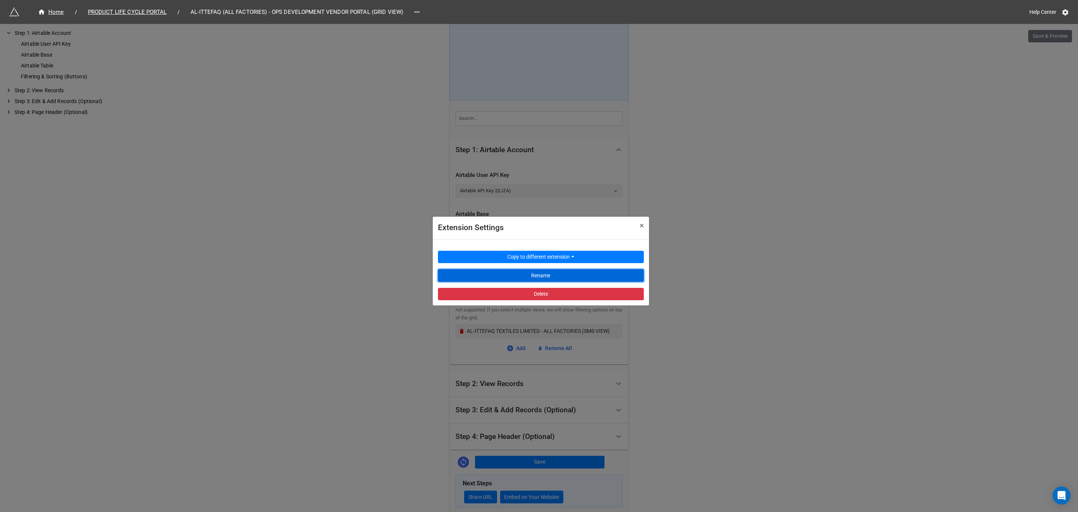
click at [552, 278] on button "Rename" at bounding box center [541, 275] width 206 height 13
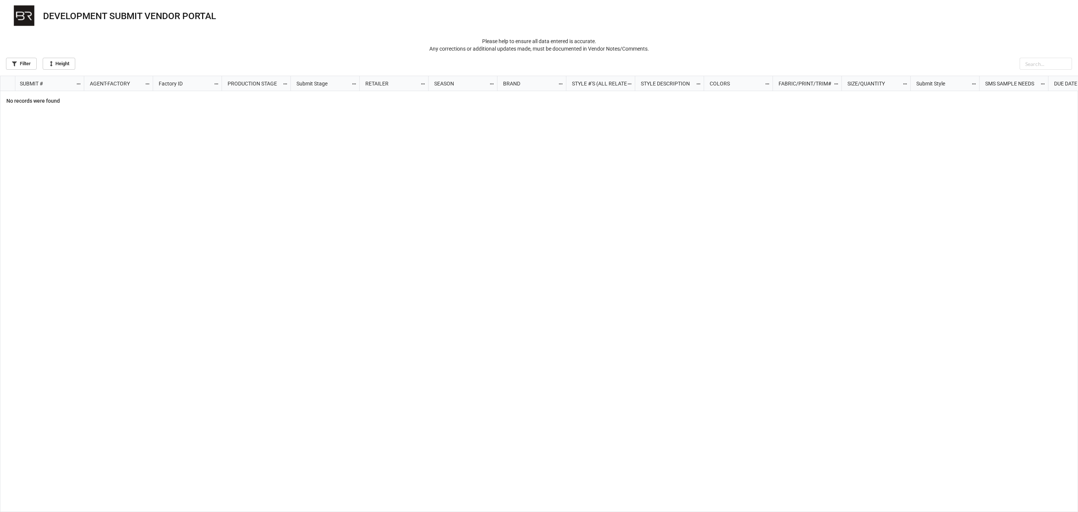
scroll to position [432, 1074]
click at [711, 193] on div "grid" at bounding box center [581, 301] width 995 height 421
